Goal: Task Accomplishment & Management: Use online tool/utility

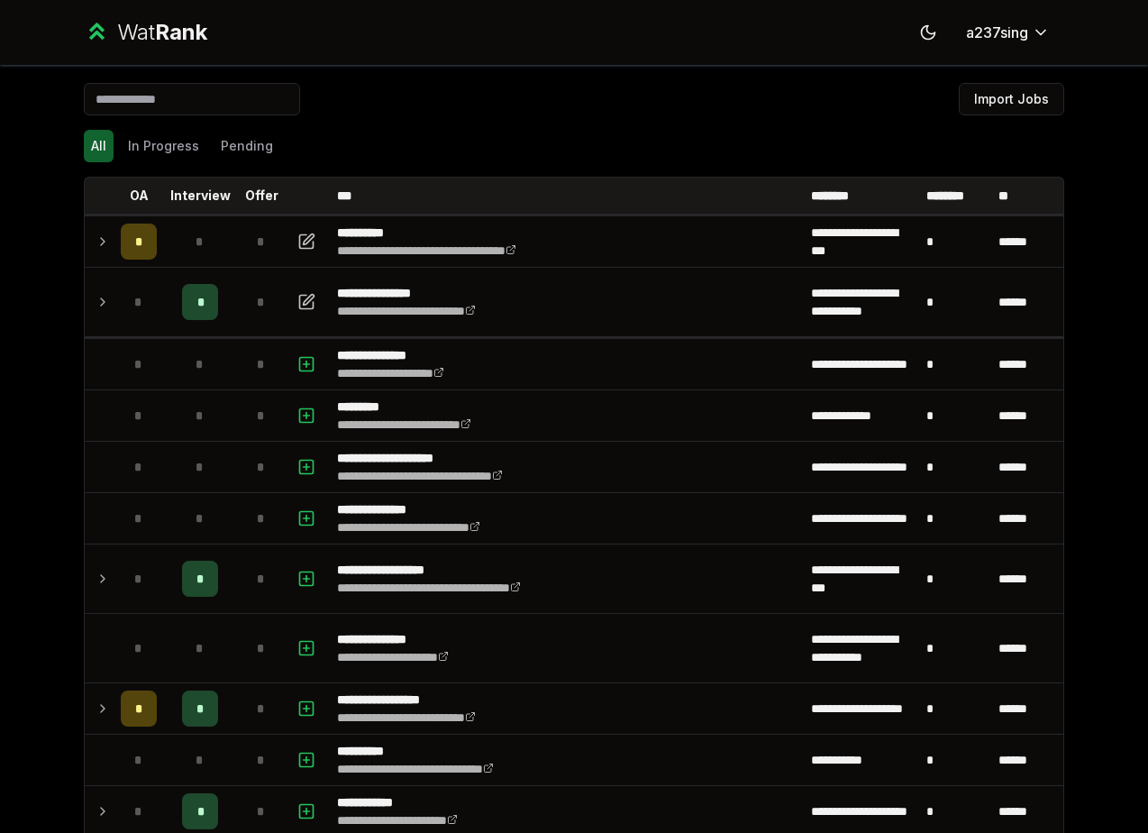
scroll to position [3576, 0]
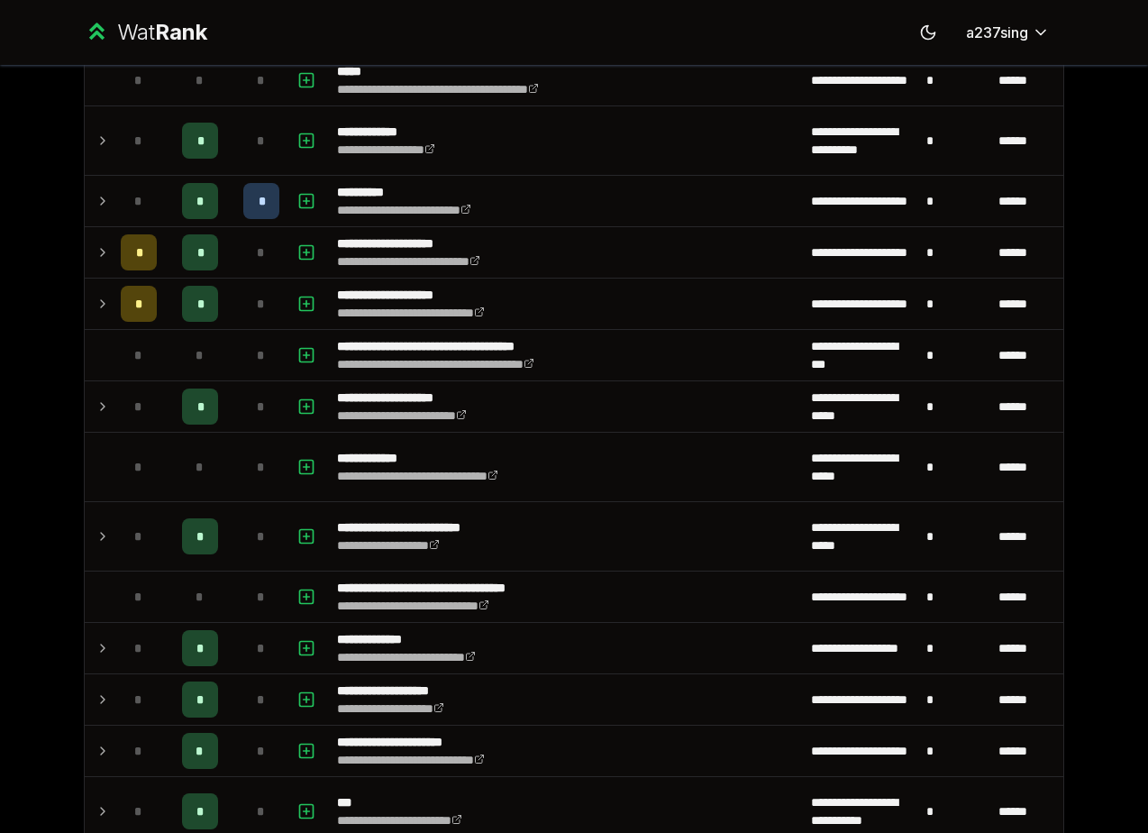
scroll to position [1100, 0]
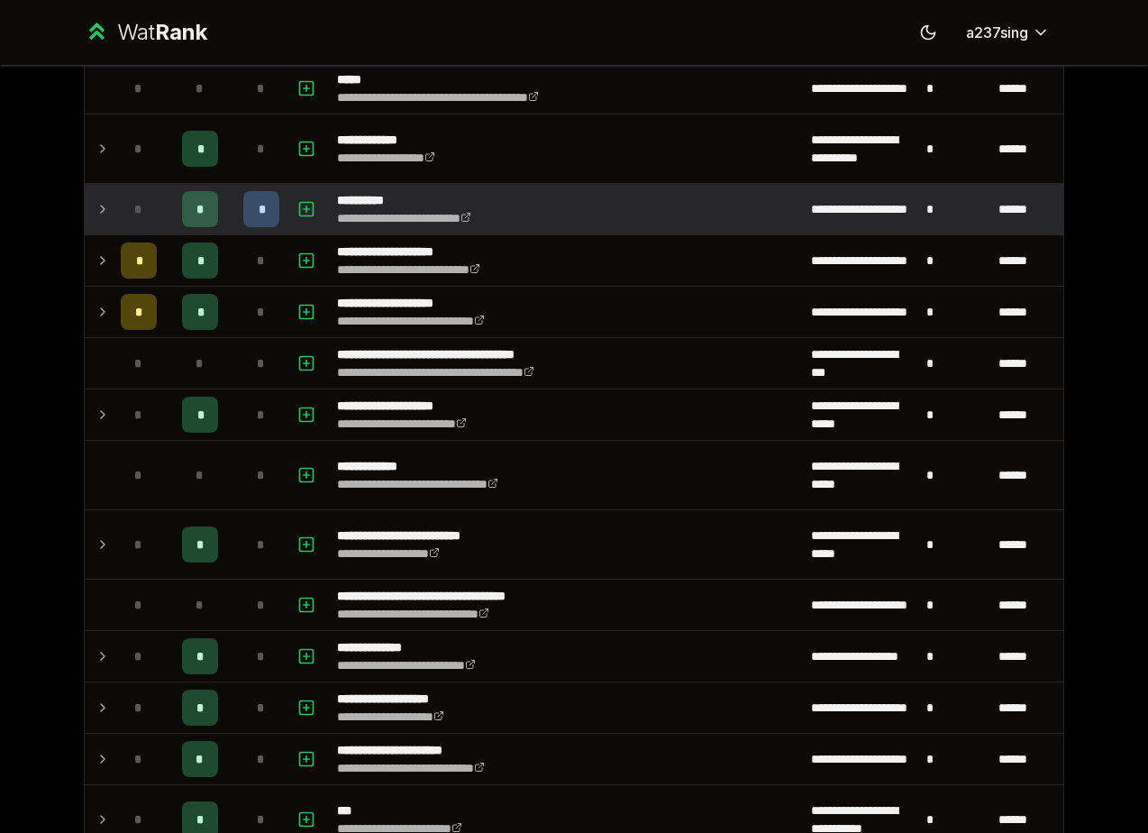
click at [105, 212] on icon at bounding box center [103, 209] width 14 height 22
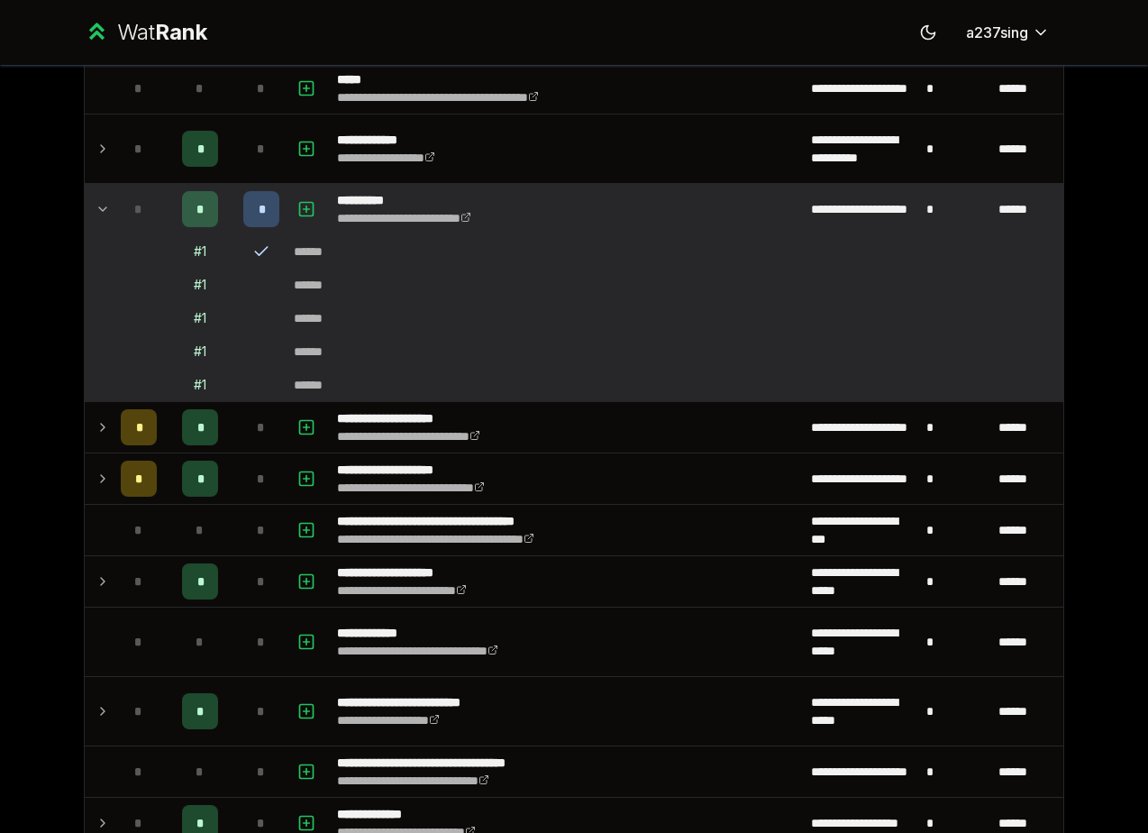
click at [105, 212] on icon at bounding box center [103, 209] width 14 height 22
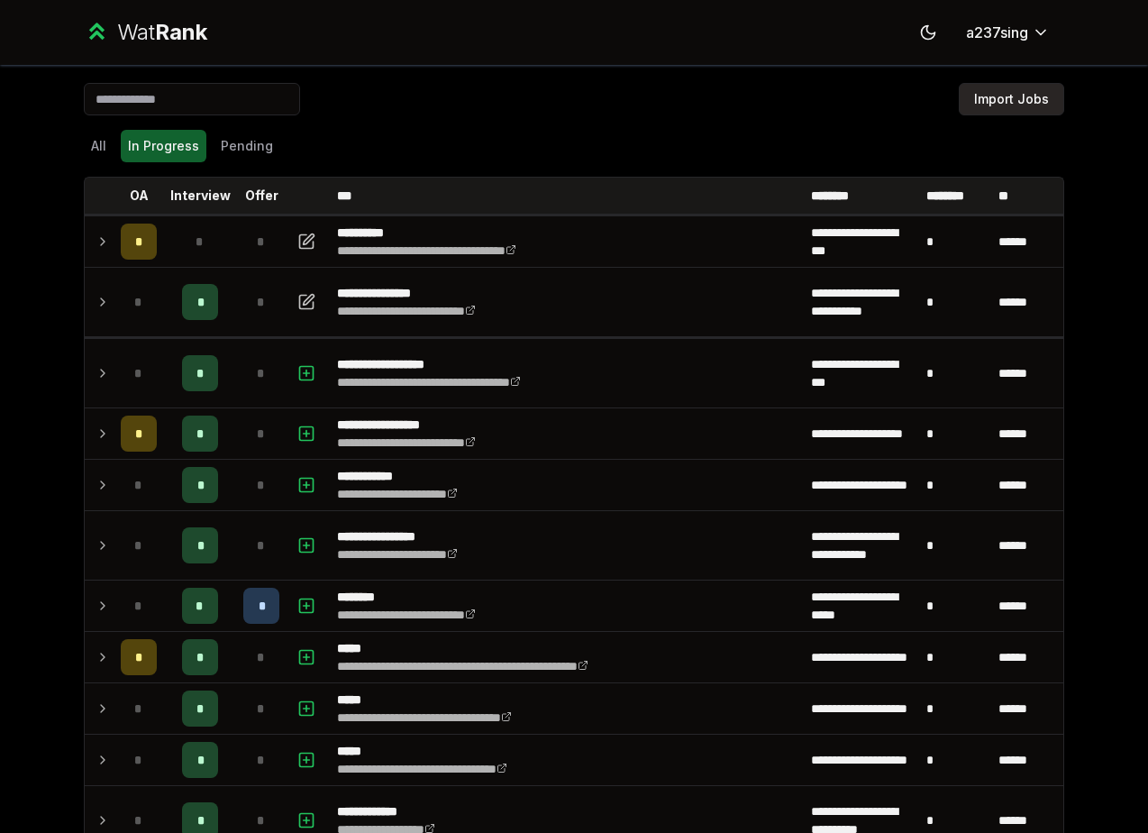
click at [1021, 109] on button "Import Jobs" at bounding box center [1011, 99] width 105 height 32
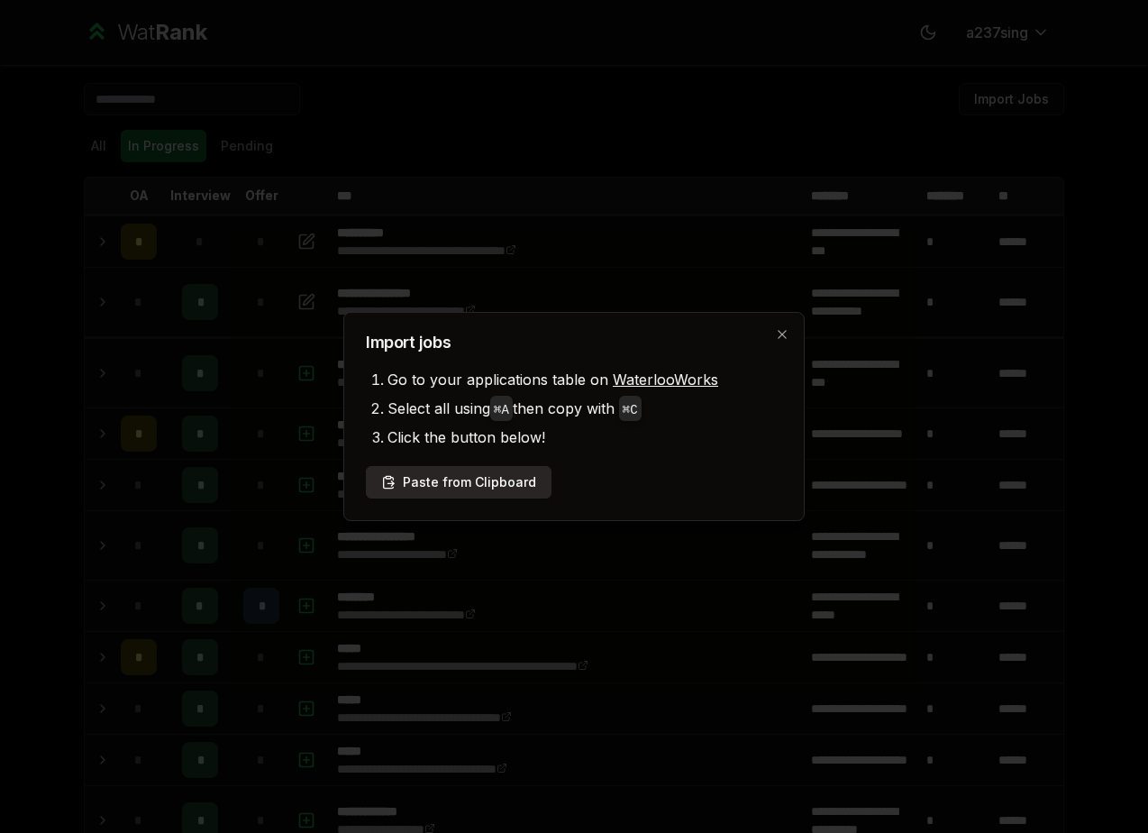
click at [488, 480] on button "Paste from Clipboard" at bounding box center [459, 482] width 186 height 32
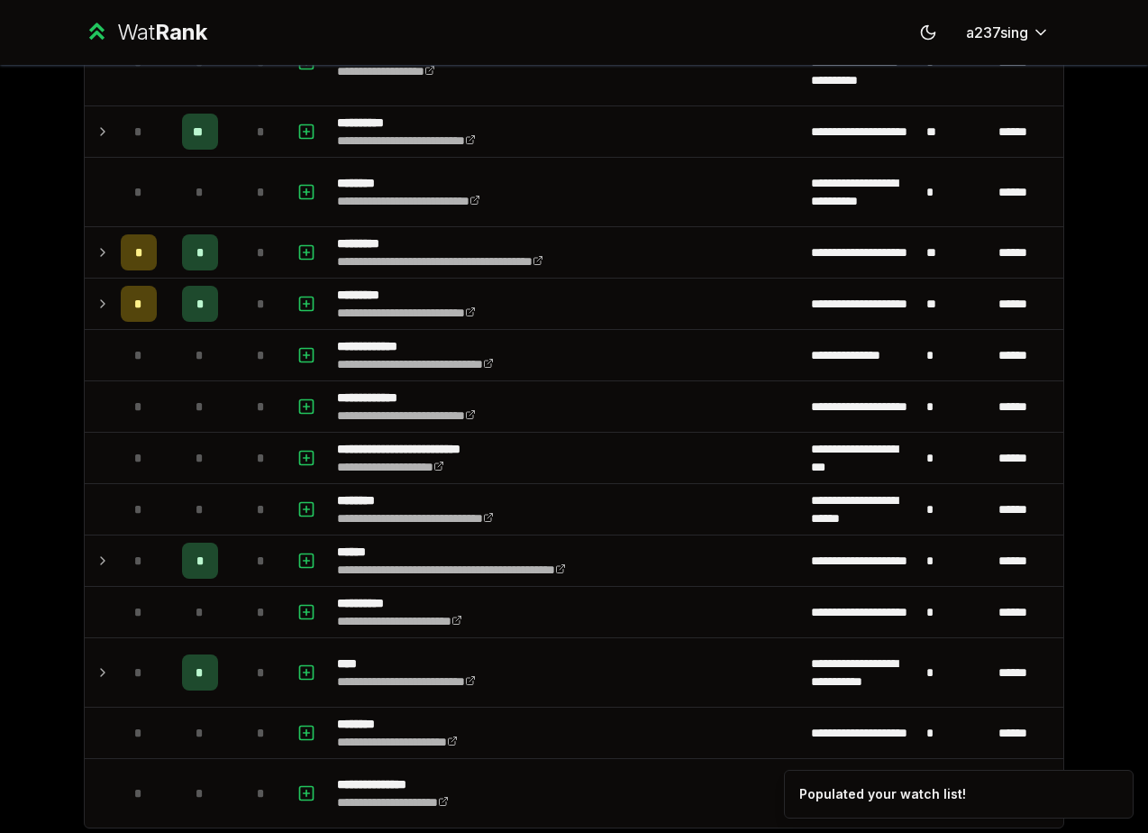
scroll to position [3576, 0]
